Goal: Task Accomplishment & Management: Complete application form

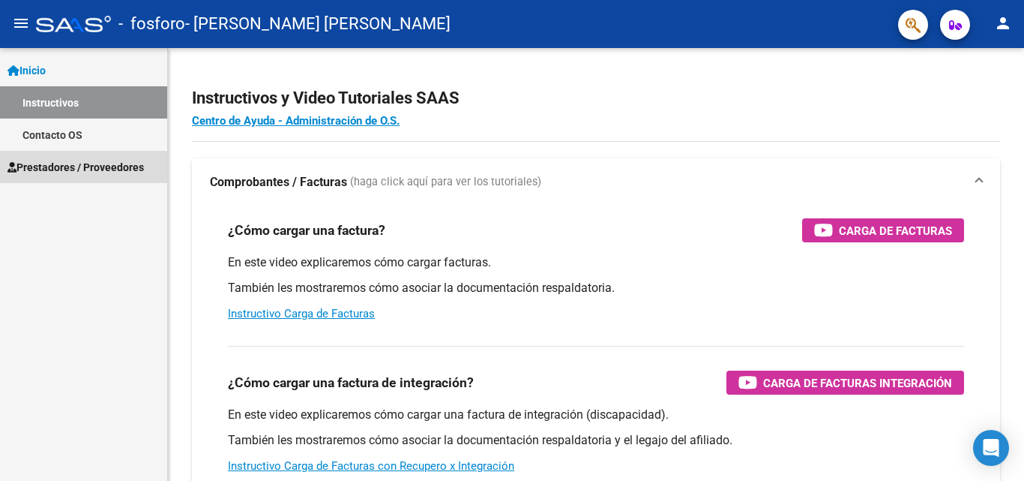
click at [76, 167] on span "Prestadores / Proveedores" at bounding box center [75, 167] width 136 height 16
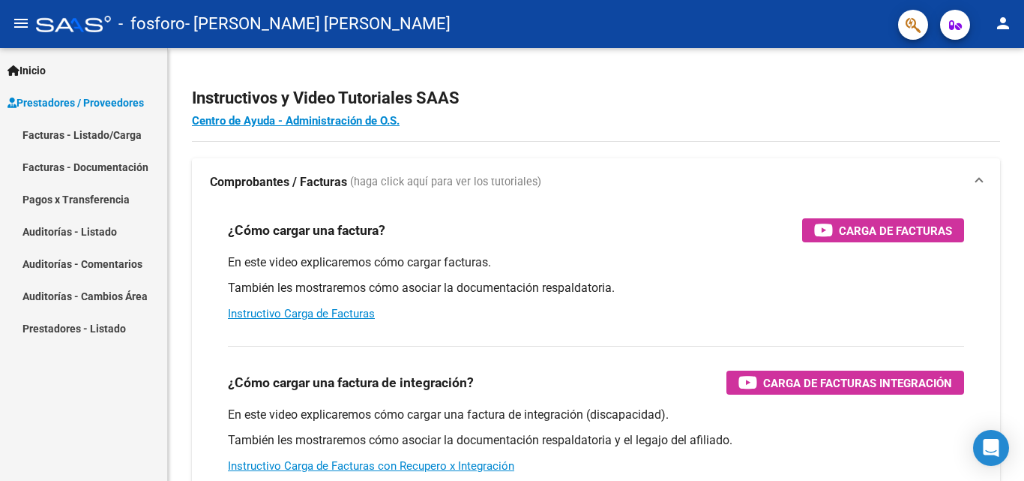
click at [68, 136] on link "Facturas - Listado/Carga" at bounding box center [83, 134] width 167 height 32
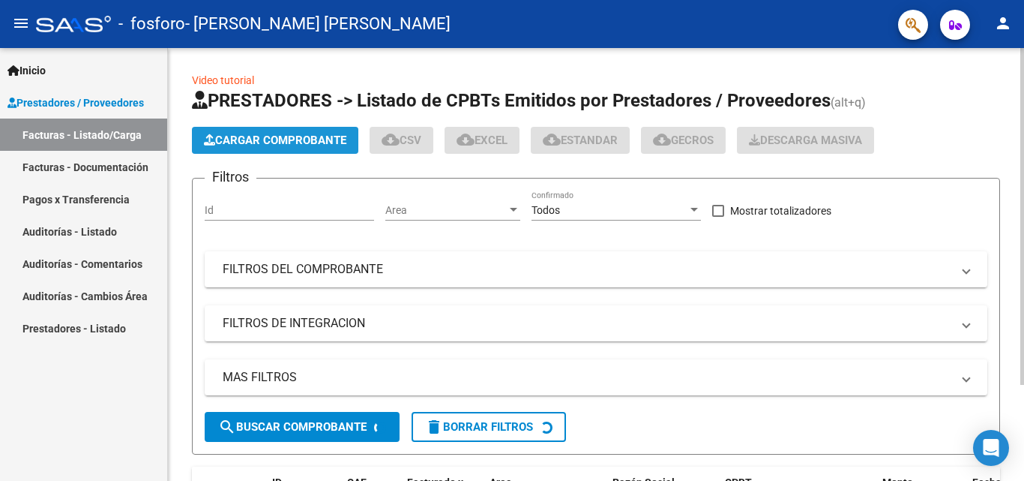
click at [277, 133] on span "Cargar Comprobante" at bounding box center [275, 139] width 142 height 13
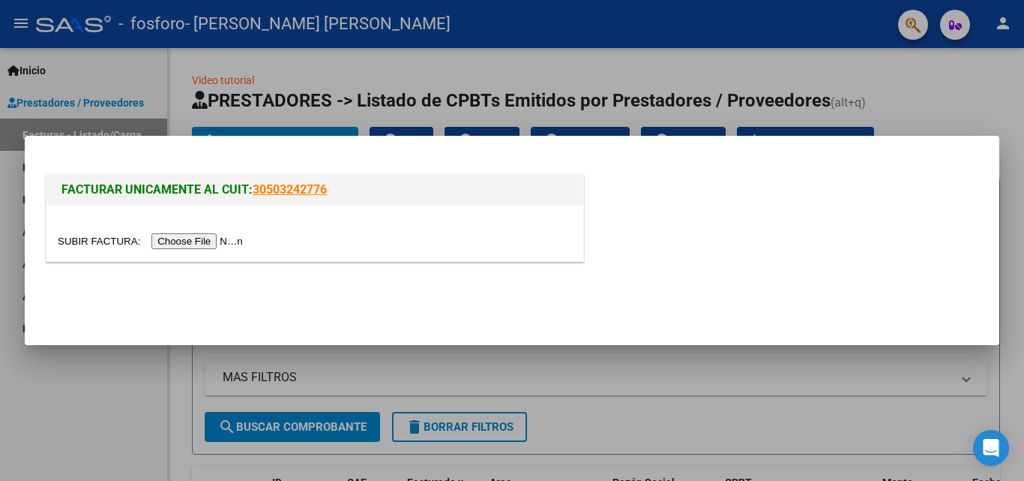
click at [187, 237] on input "file" at bounding box center [153, 241] width 190 height 16
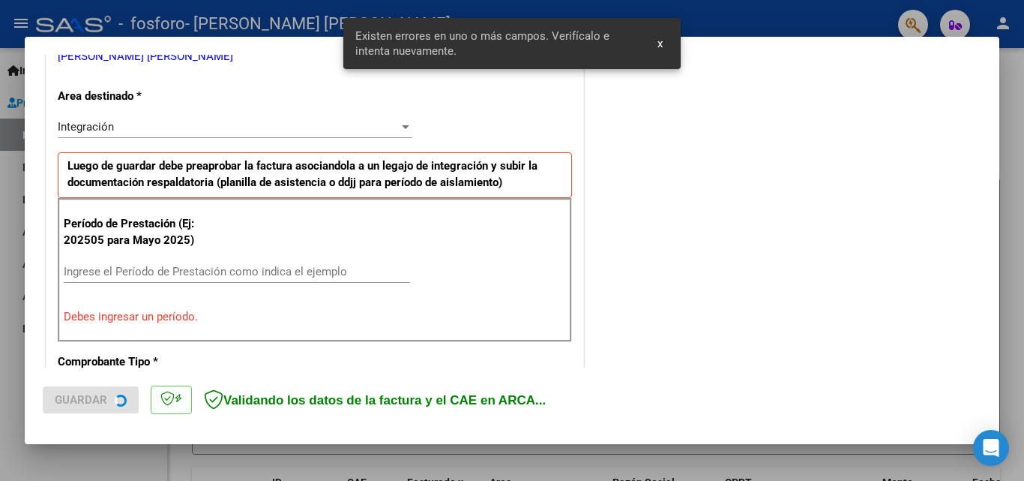
scroll to position [338, 0]
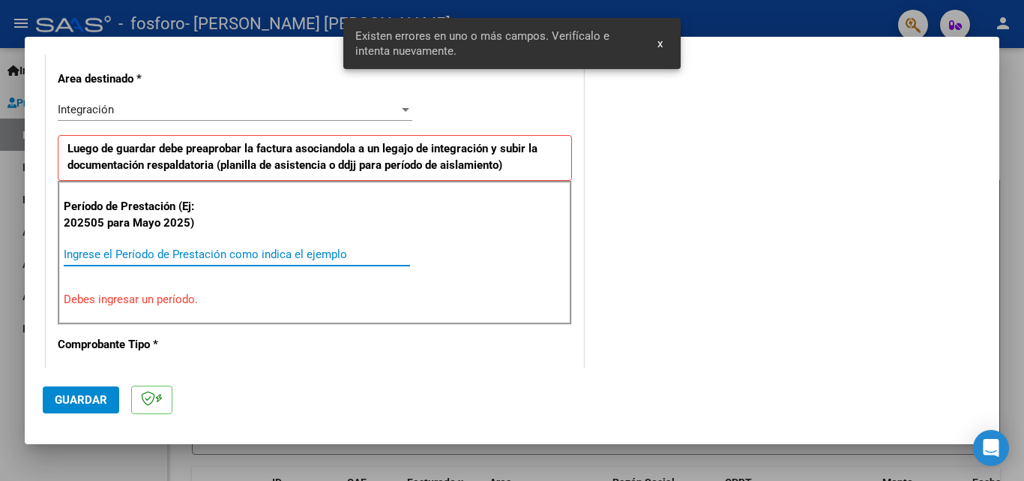
click at [351, 260] on input "Ingrese el Período de Prestación como indica el ejemplo" at bounding box center [237, 253] width 346 height 13
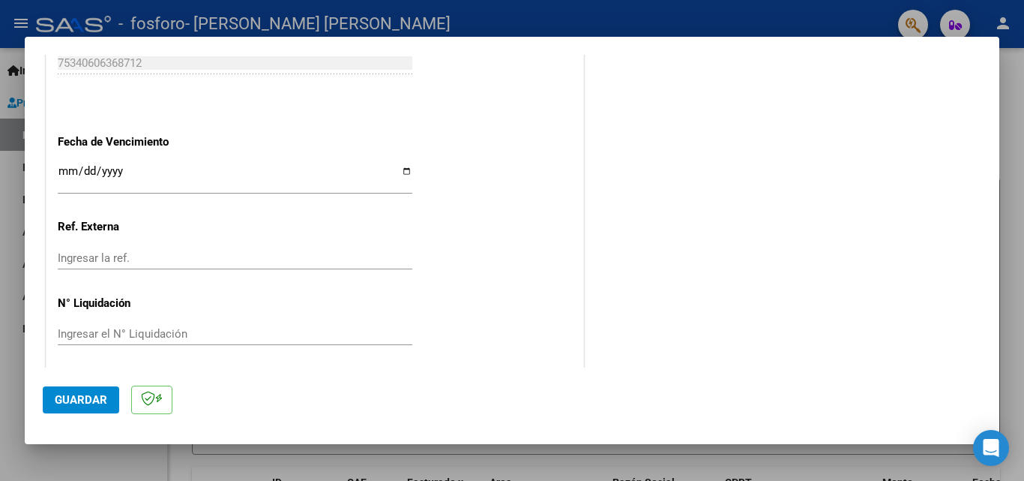
scroll to position [1007, 0]
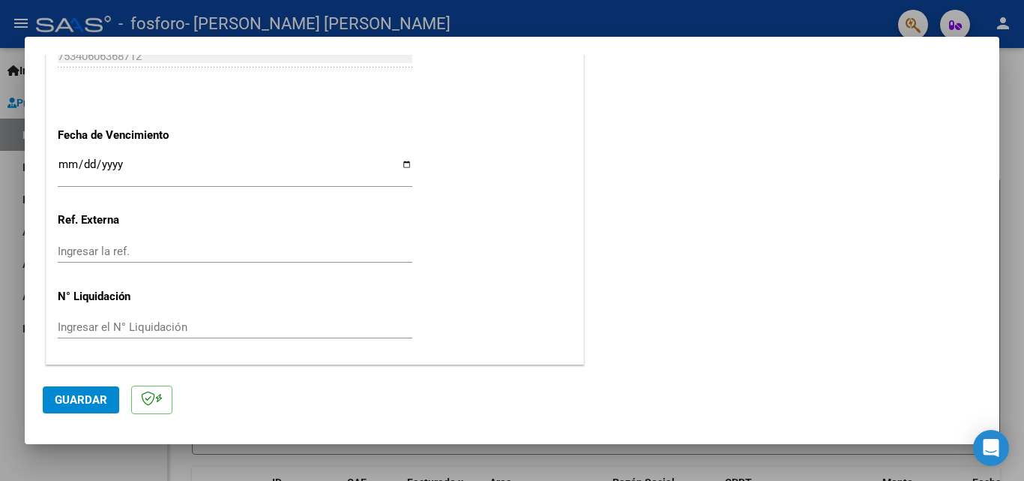
type input "202508"
click at [403, 156] on div "Ingresar la fecha" at bounding box center [235, 170] width 355 height 32
click at [399, 166] on input "Ingresar la fecha" at bounding box center [235, 170] width 355 height 24
type input "[DATE]"
click at [67, 400] on span "Guardar" at bounding box center [81, 399] width 52 height 13
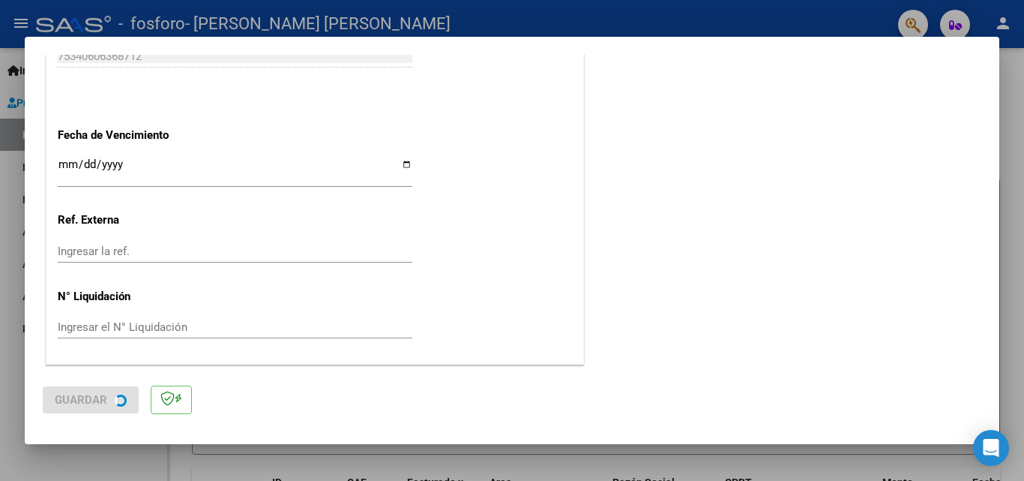
scroll to position [0, 0]
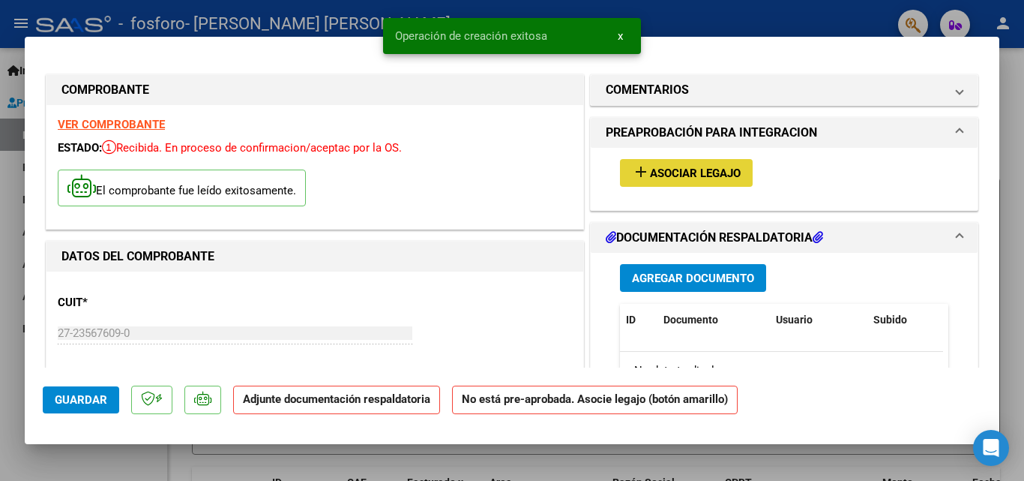
click at [687, 172] on span "Asociar Legajo" at bounding box center [695, 172] width 91 height 13
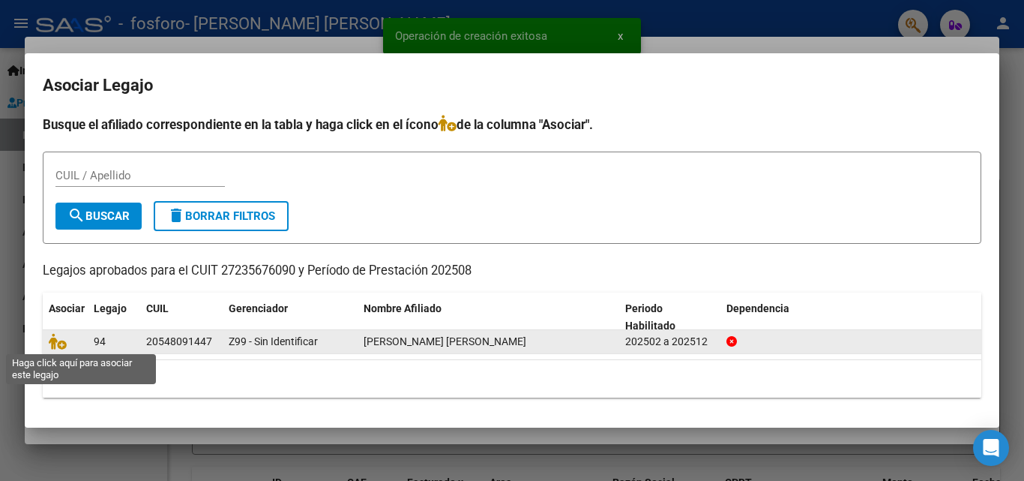
click at [64, 346] on icon at bounding box center [58, 341] width 18 height 16
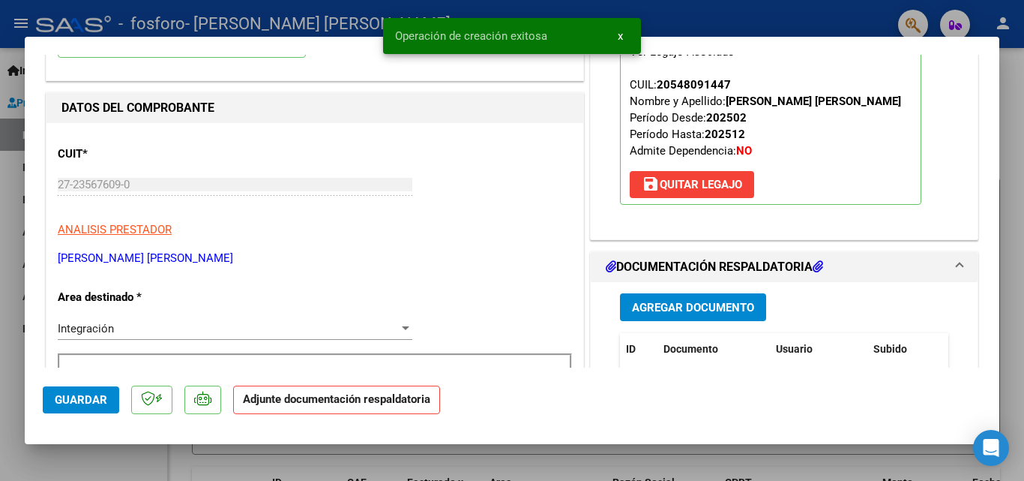
scroll to position [150, 0]
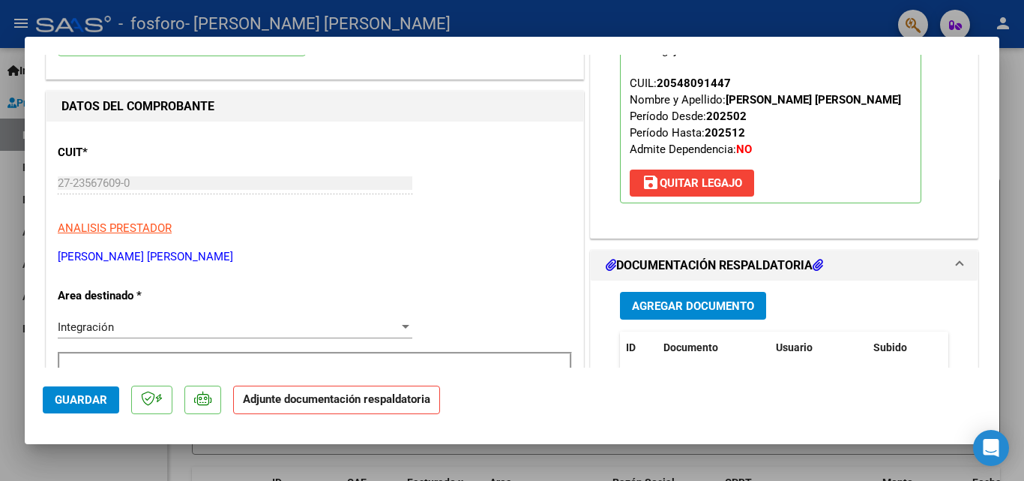
click at [694, 302] on span "Agregar Documento" at bounding box center [693, 305] width 122 height 13
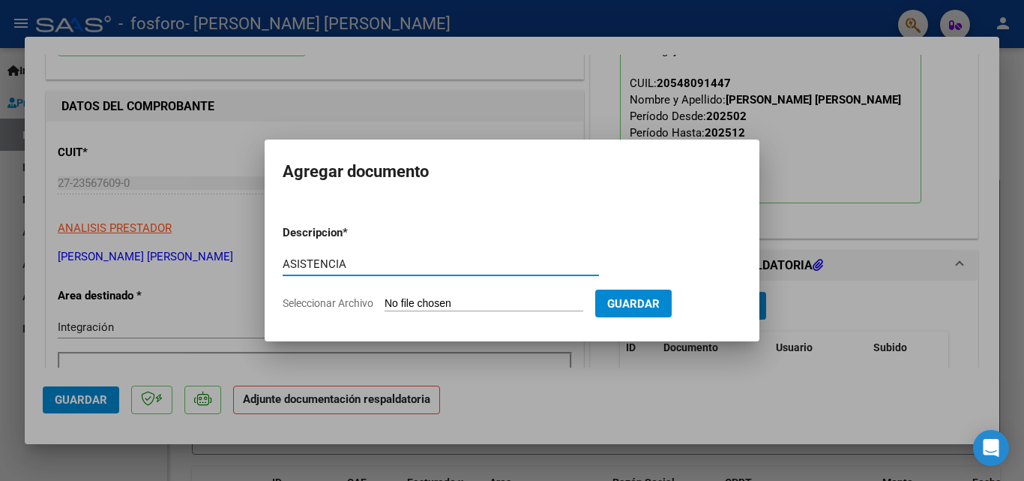
type input "ASISTENCIA"
click at [505, 307] on input "Seleccionar Archivo" at bounding box center [484, 304] width 199 height 14
type input "C:\fakepath\[PERSON_NAME] [PERSON_NAME] 2025 (1)_page-0001.pdf"
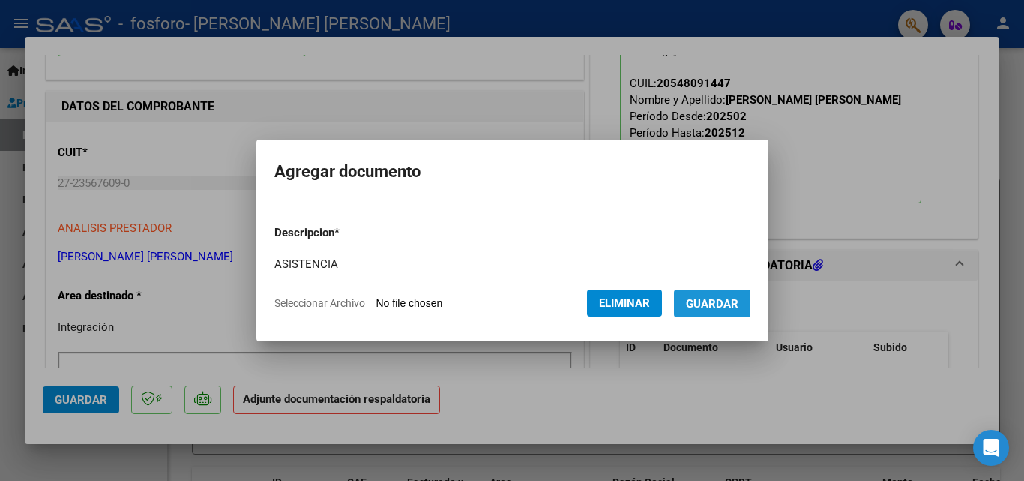
click at [715, 307] on span "Guardar" at bounding box center [712, 303] width 52 height 13
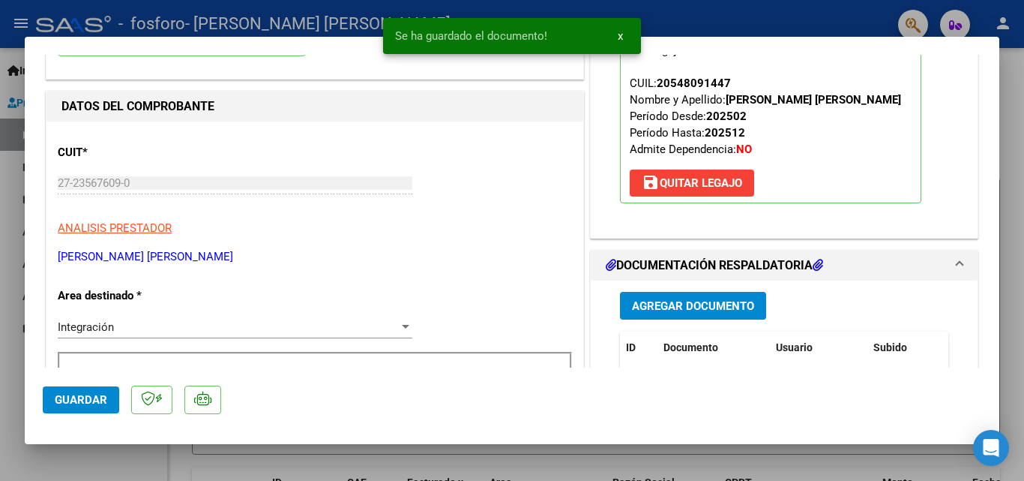
click at [83, 460] on div at bounding box center [512, 240] width 1024 height 481
type input "$ 0,00"
